Goal: Task Accomplishment & Management: Use online tool/utility

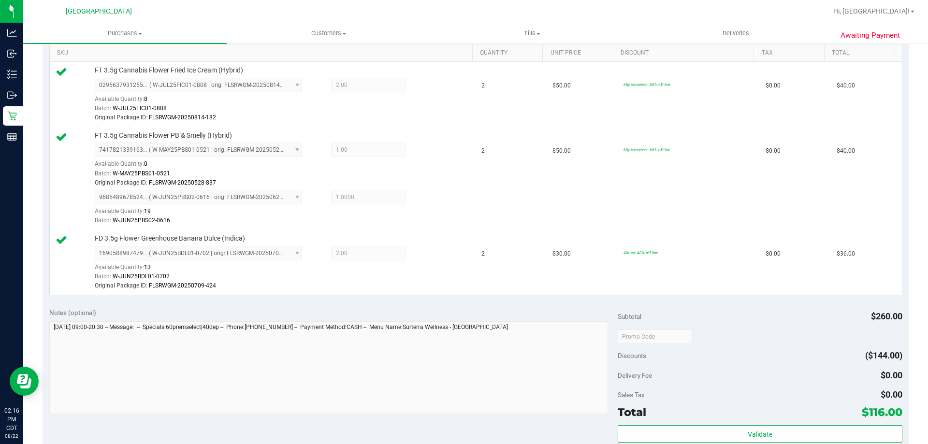
scroll to position [338, 0]
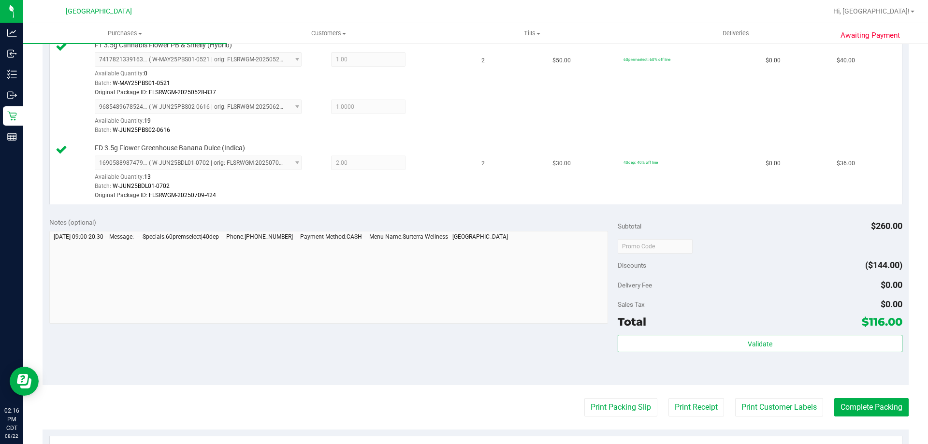
click at [642, 334] on div "Subtotal $260.00 Discounts ($144.00) Delivery Fee $0.00 Sales Tax $0.00 Total $…" at bounding box center [760, 298] width 284 height 161
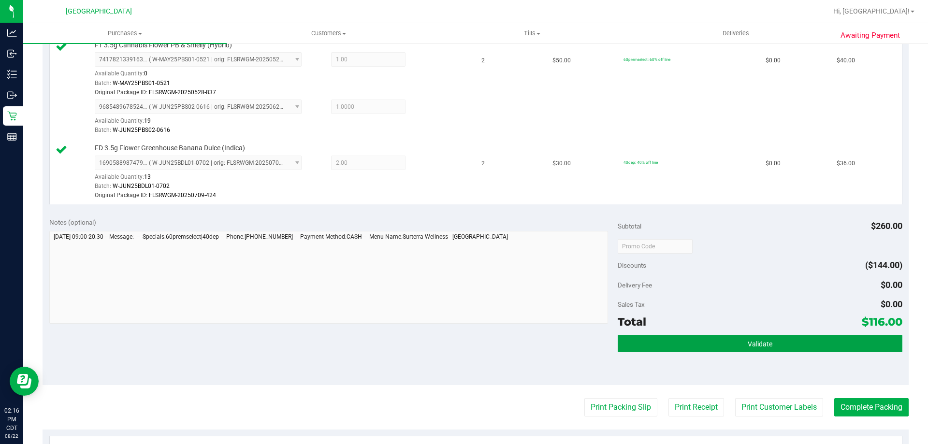
click at [642, 338] on button "Validate" at bounding box center [760, 343] width 284 height 17
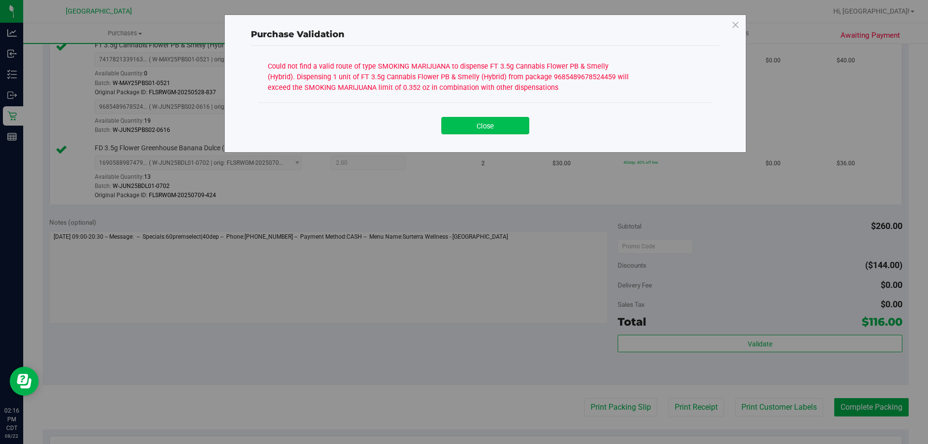
click at [453, 120] on button "Close" at bounding box center [485, 125] width 88 height 17
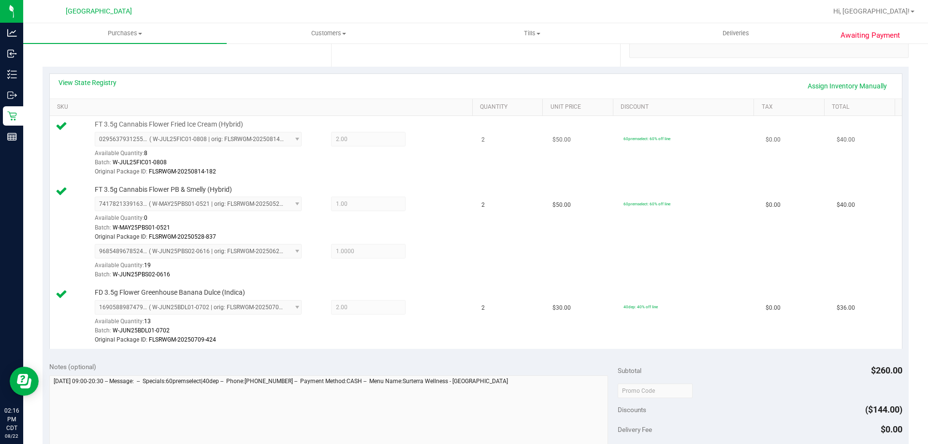
scroll to position [193, 0]
click at [91, 81] on link "View State Registry" at bounding box center [87, 83] width 58 height 10
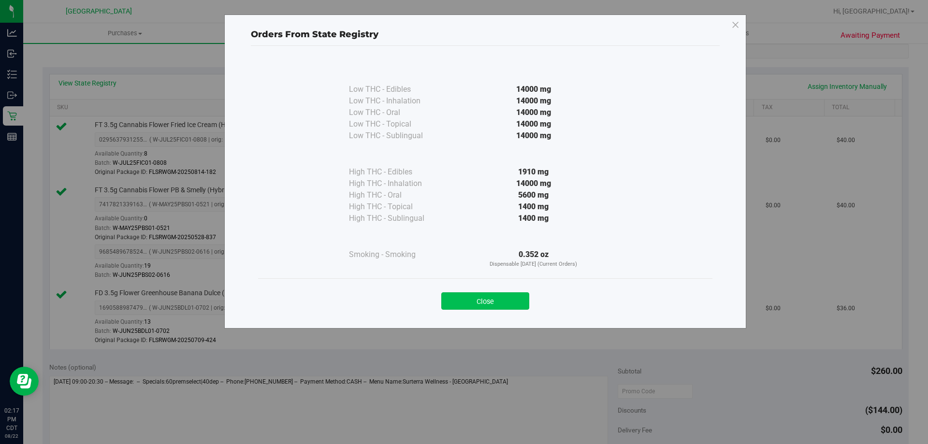
click at [477, 297] on button "Close" at bounding box center [485, 300] width 88 height 17
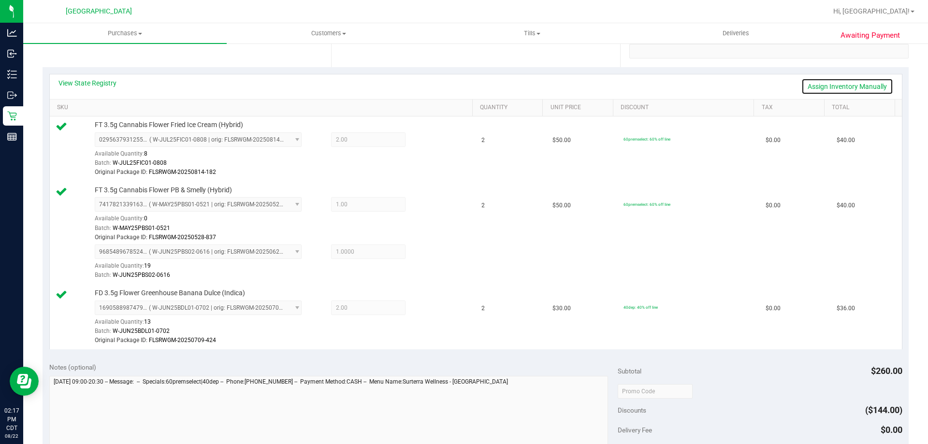
click at [817, 88] on link "Assign Inventory Manually" at bounding box center [848, 86] width 92 height 16
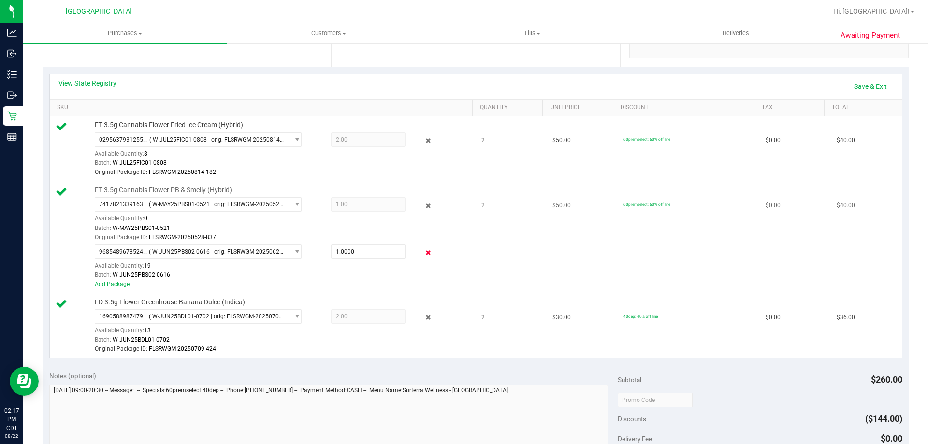
click at [423, 253] on icon at bounding box center [428, 253] width 10 height 11
click at [849, 88] on link "Save & Exit" at bounding box center [870, 86] width 45 height 16
